Goal: Task Accomplishment & Management: Manage account settings

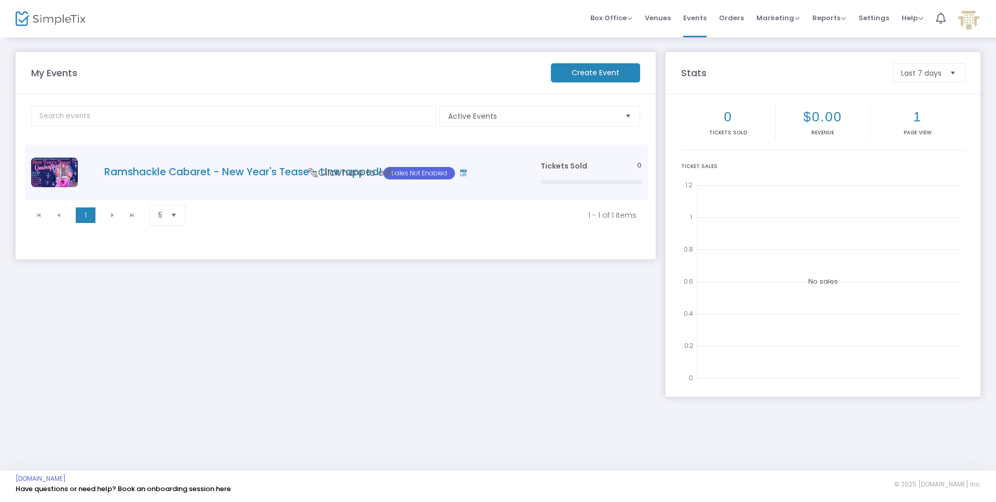
click at [318, 170] on span "Click here to edit" at bounding box center [352, 172] width 87 height 13
